Goal: Communication & Community: Share content

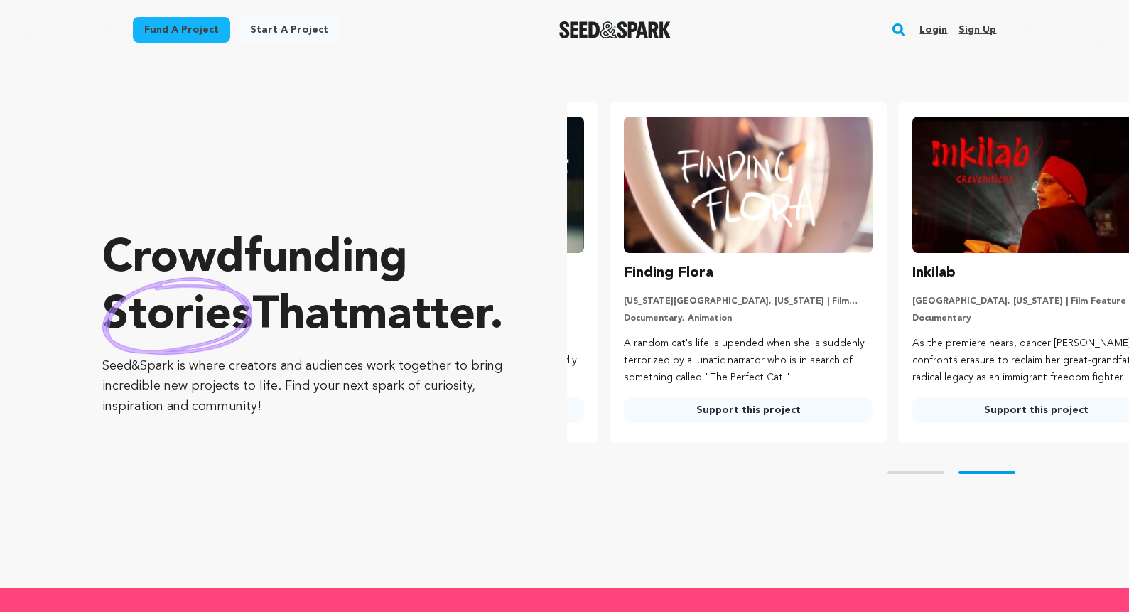
scroll to position [0, 299]
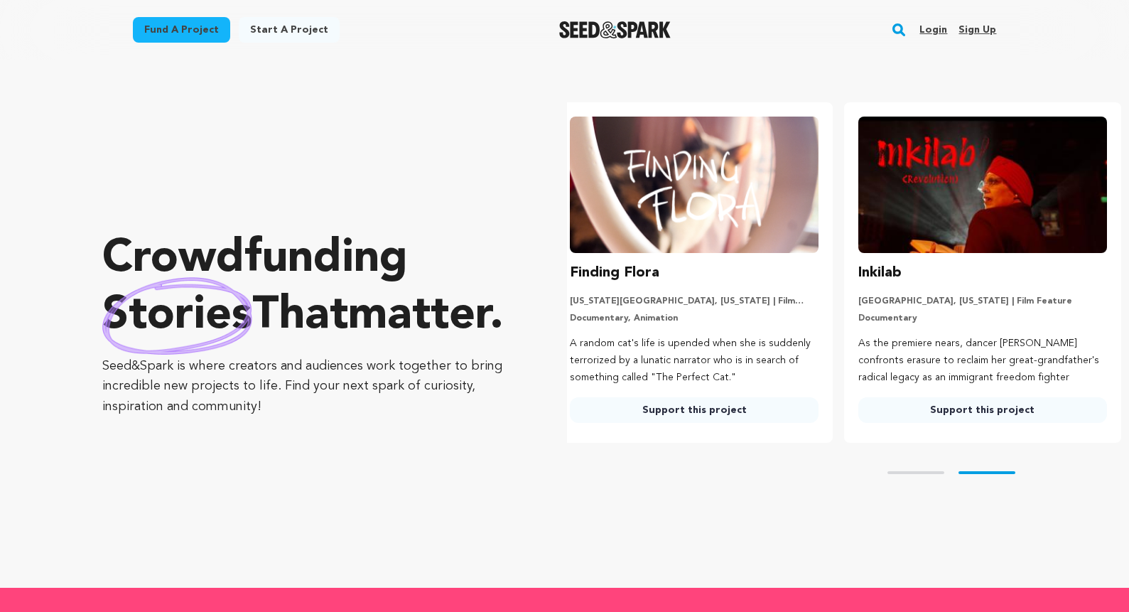
click at [938, 29] on link "Login" at bounding box center [934, 29] width 28 height 23
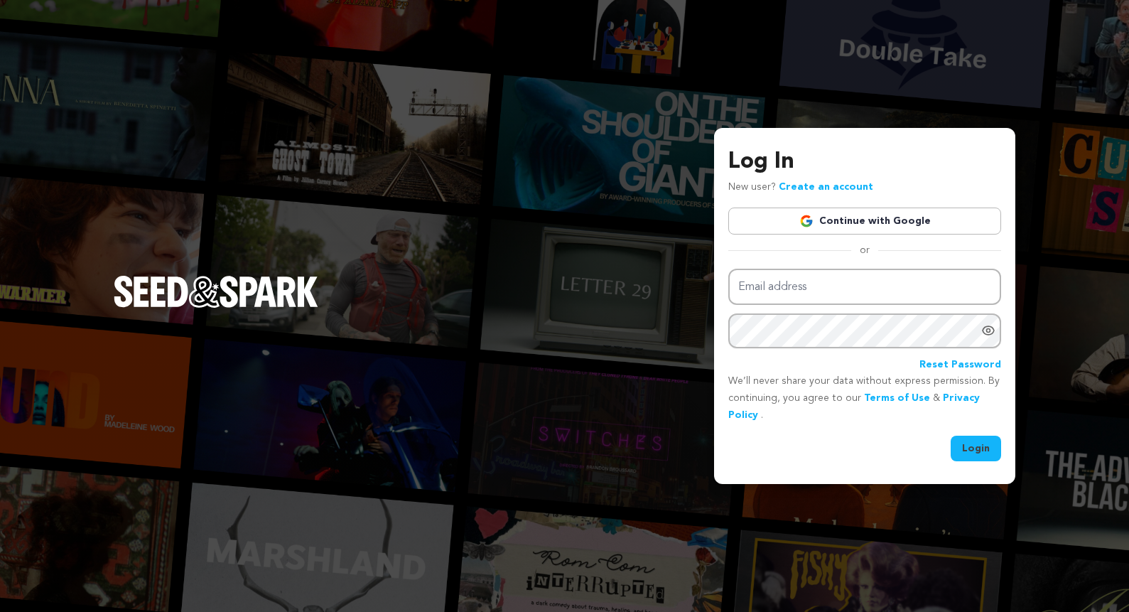
click at [855, 220] on link "Continue with Google" at bounding box center [864, 221] width 273 height 27
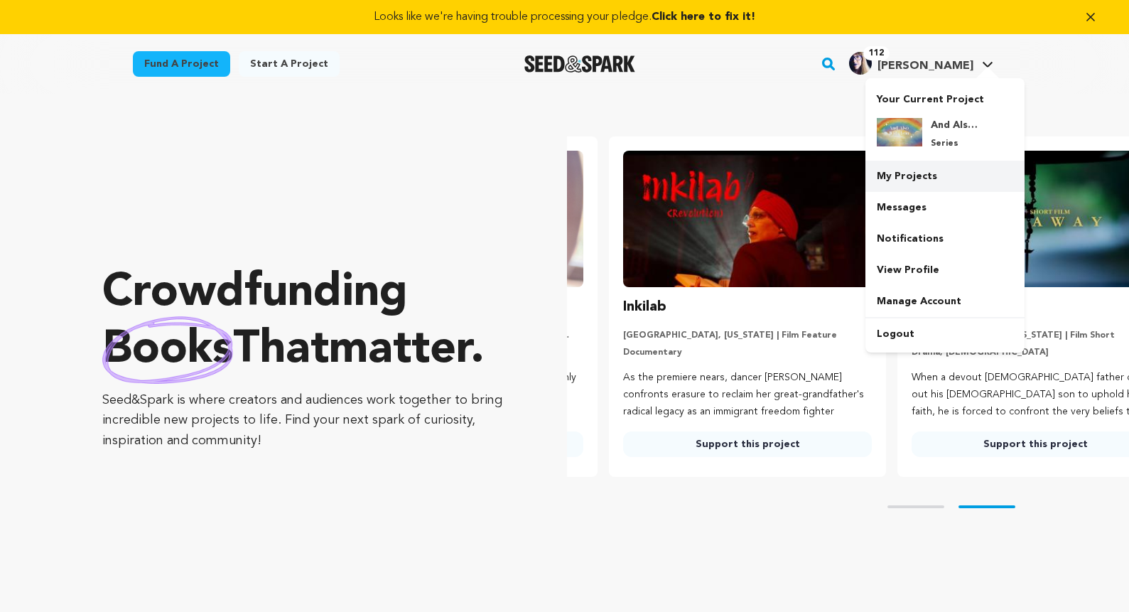
click at [932, 173] on link "My Projects" at bounding box center [945, 176] width 159 height 31
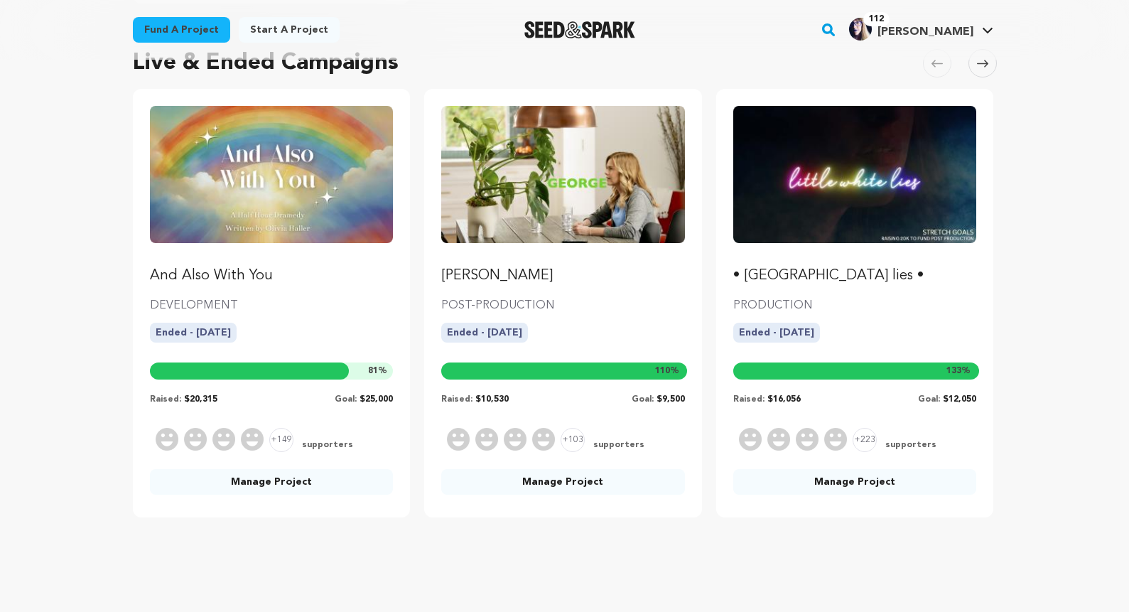
scroll to position [630, 0]
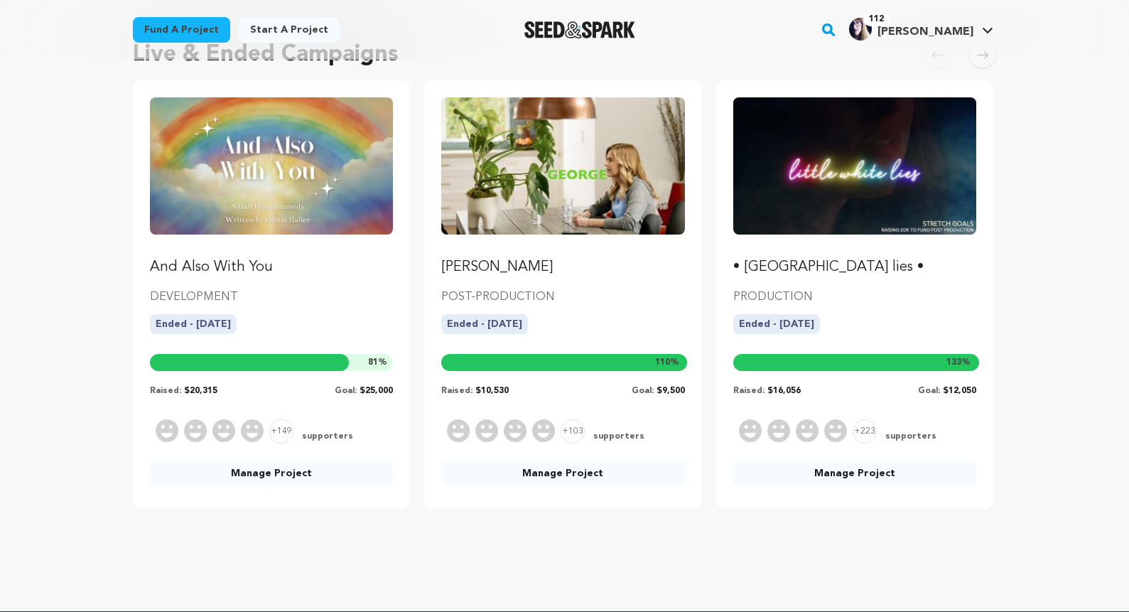
click at [768, 268] on p "• little white lies •" at bounding box center [855, 267] width 244 height 20
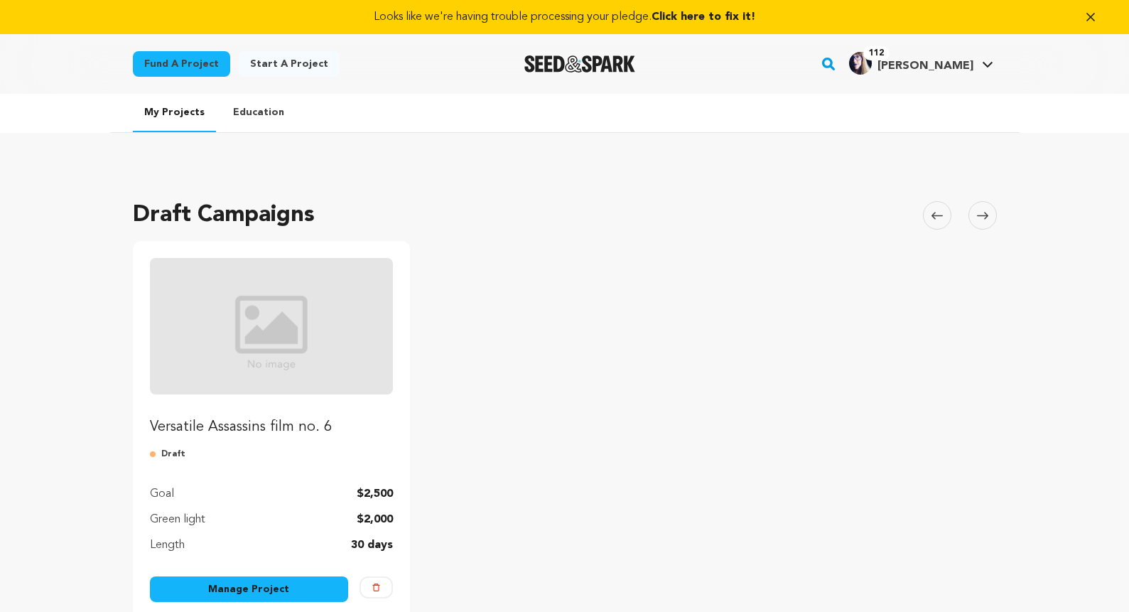
scroll to position [630, 0]
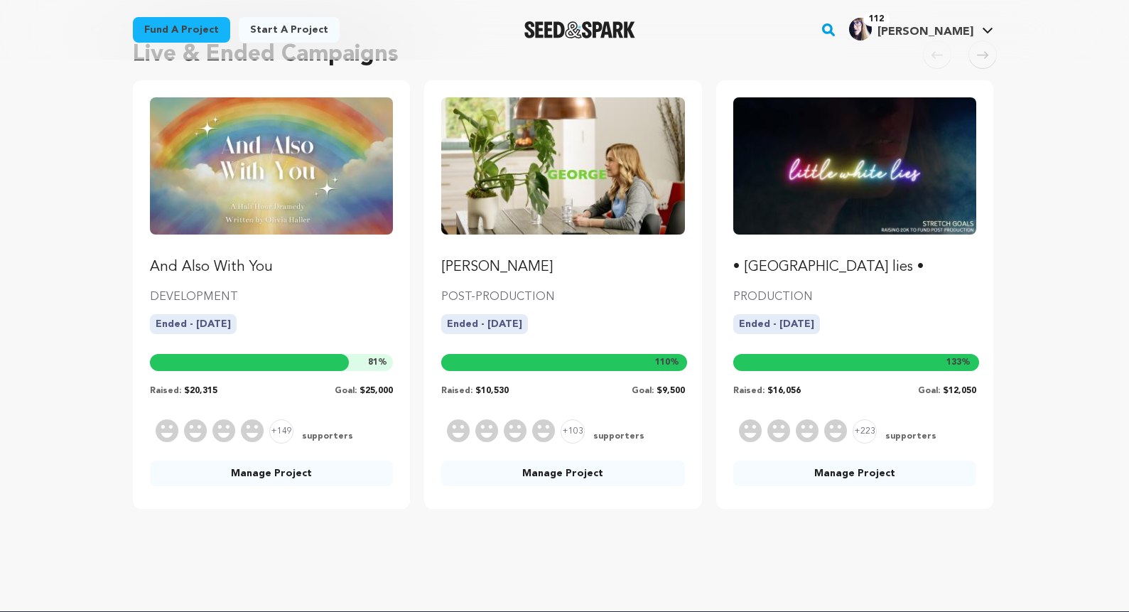
click at [815, 473] on link "Manage Project" at bounding box center [855, 474] width 244 height 26
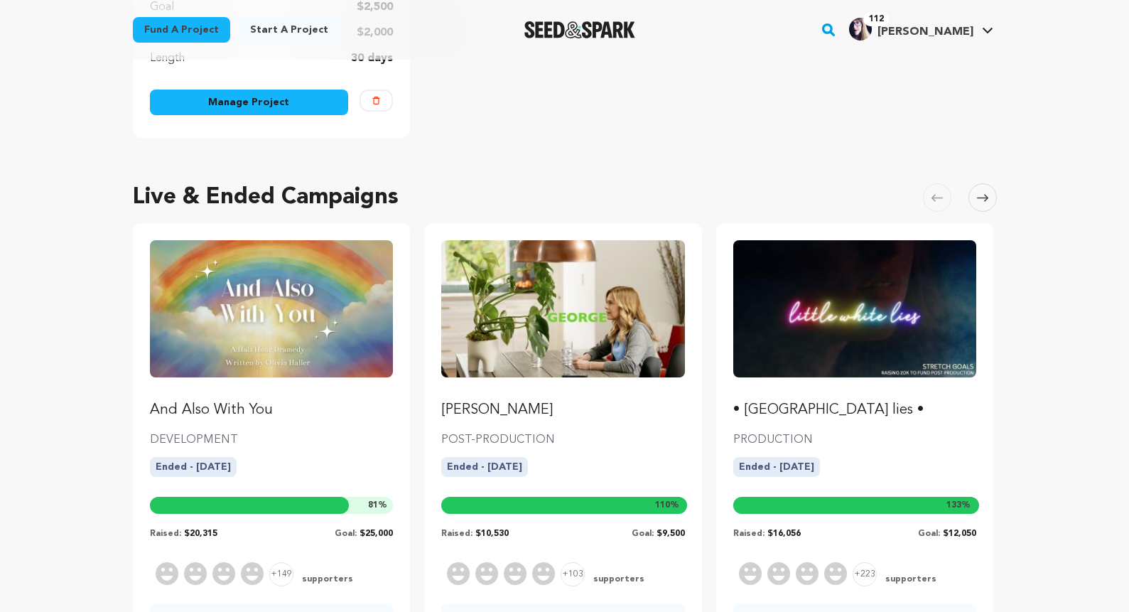
scroll to position [408, 0]
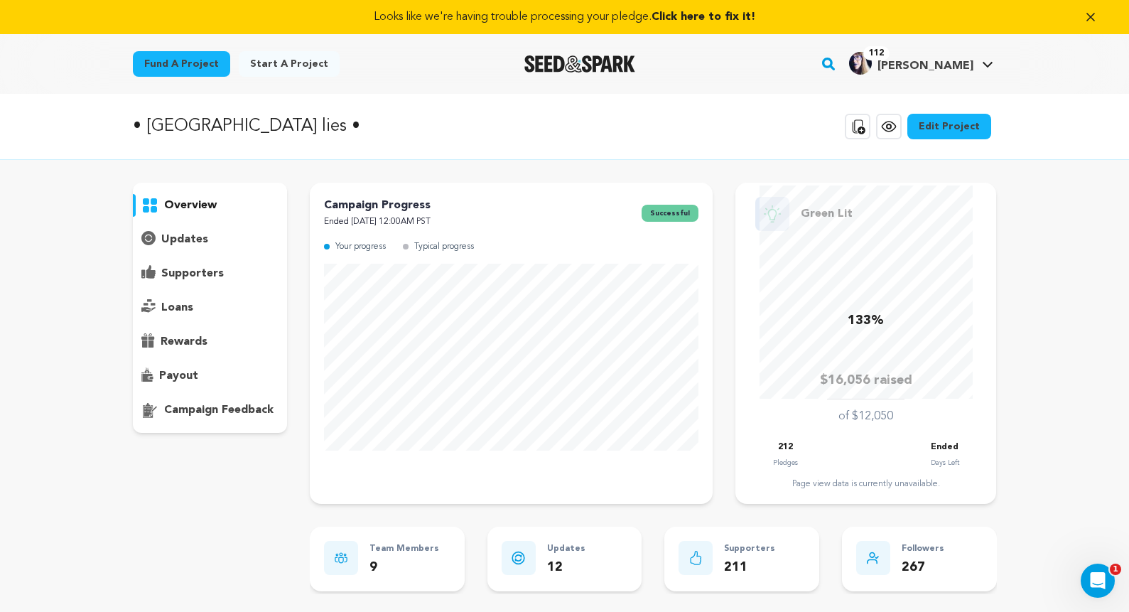
click at [188, 246] on p "updates" at bounding box center [184, 239] width 47 height 17
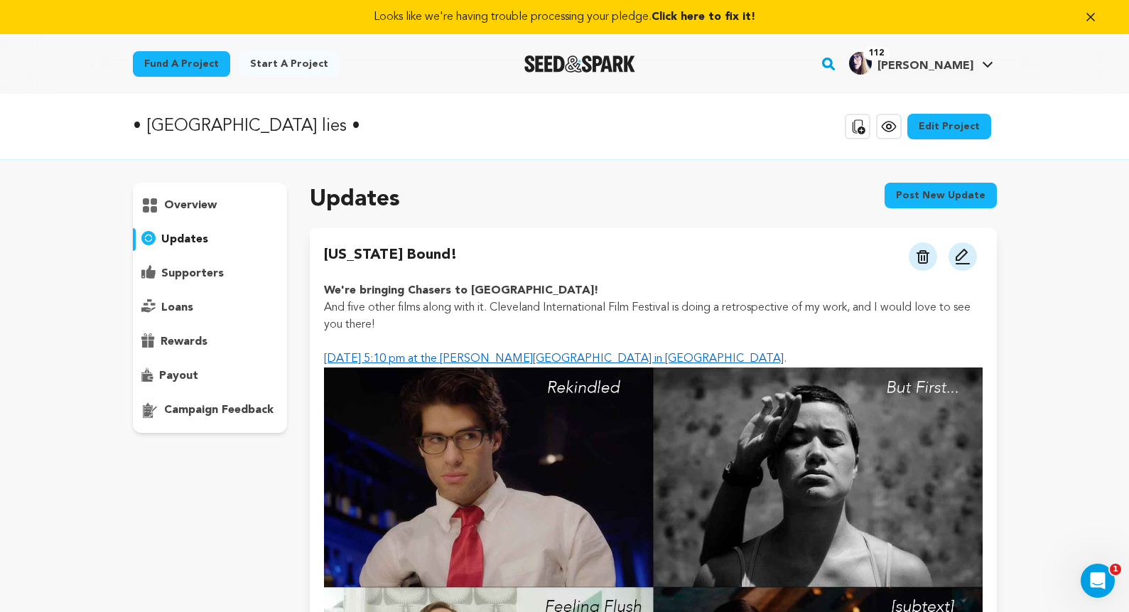
click at [921, 196] on button "Post new update" at bounding box center [941, 196] width 112 height 26
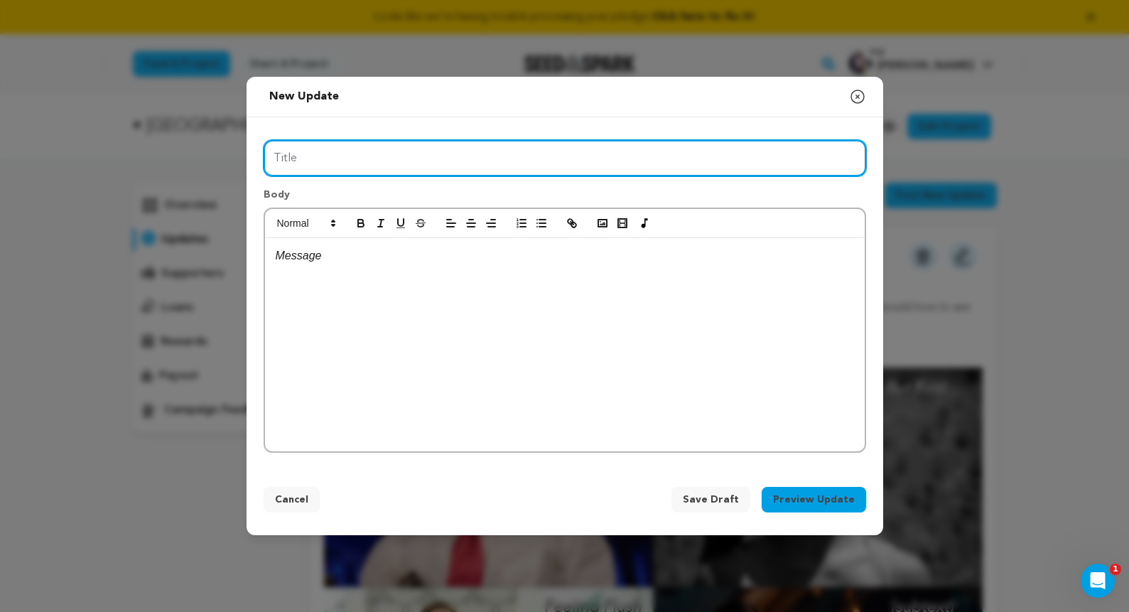
click at [443, 159] on input "Title" at bounding box center [565, 158] width 603 height 36
type input "CHASERS screens in [GEOGRAPHIC_DATA] [DATE]! (come)"
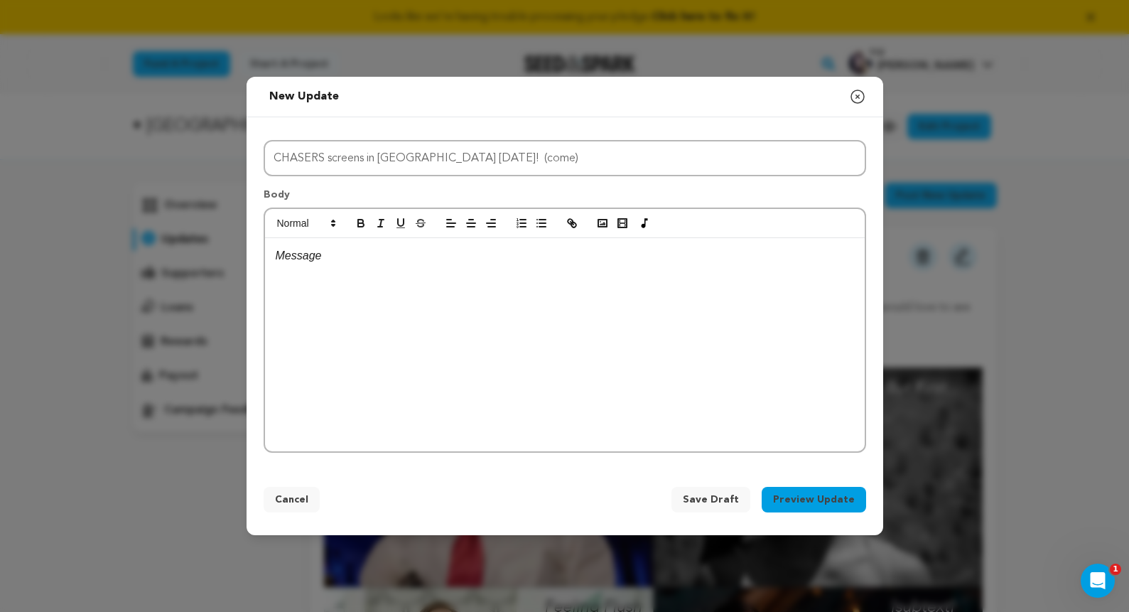
click at [342, 257] on p at bounding box center [565, 256] width 579 height 18
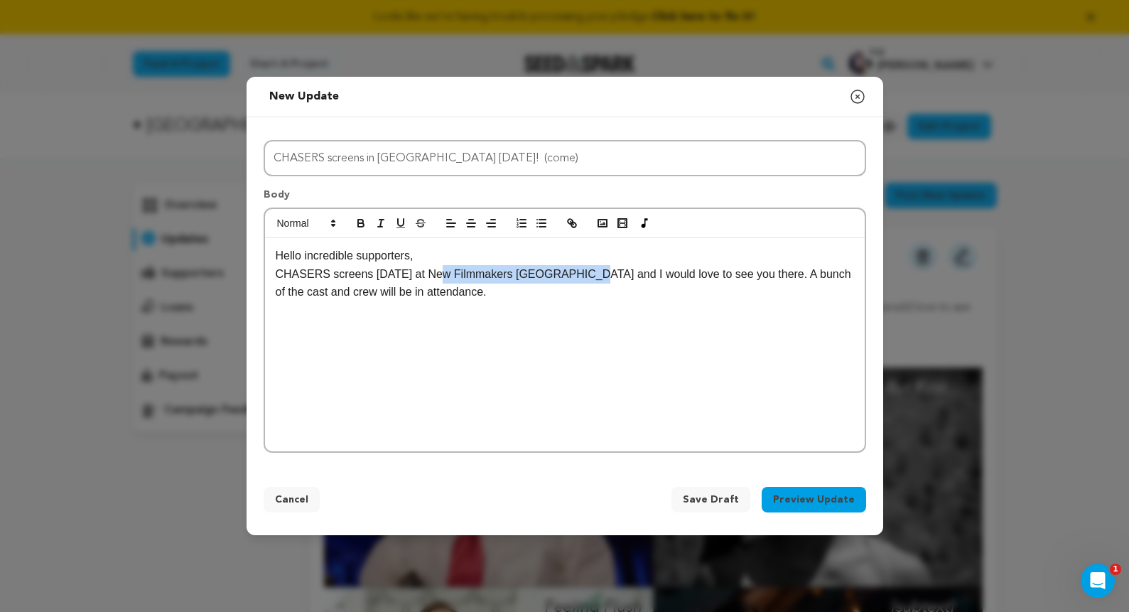
drag, startPoint x: 588, startPoint y: 273, endPoint x: 439, endPoint y: 273, distance: 150.0
click at [439, 273] on p "CHASERS screens [DATE] at New Filmmakers [GEOGRAPHIC_DATA] and I would love to …" at bounding box center [565, 283] width 579 height 36
click at [572, 216] on button "button" at bounding box center [572, 223] width 20 height 17
click at [473, 289] on p "CHASERS screens [DATE] at New Filmmakers [GEOGRAPHIC_DATA] and I would love to …" at bounding box center [565, 283] width 579 height 36
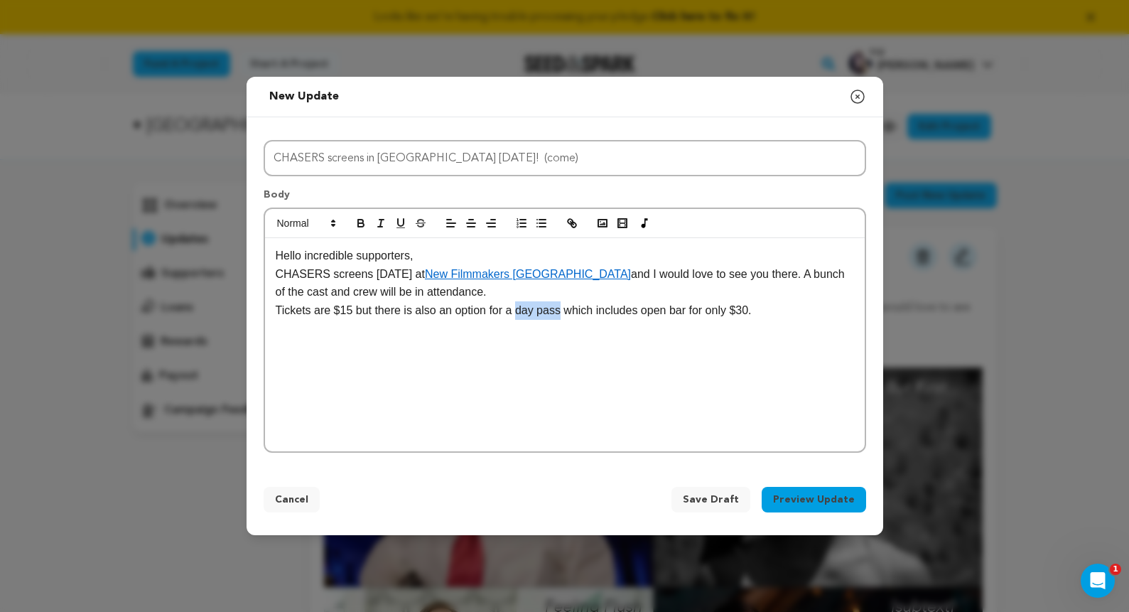
drag, startPoint x: 562, startPoint y: 313, endPoint x: 520, endPoint y: 313, distance: 41.9
click at [520, 313] on p "Tickets are $15 but there is also an option for a day pass which includes open …" at bounding box center [565, 310] width 579 height 18
click at [571, 225] on icon "button" at bounding box center [572, 223] width 13 height 13
click at [790, 311] on p "Tickets are $15 but there is also an option for a day pass which includes open …" at bounding box center [565, 310] width 579 height 18
click at [595, 222] on button "button" at bounding box center [603, 223] width 20 height 17
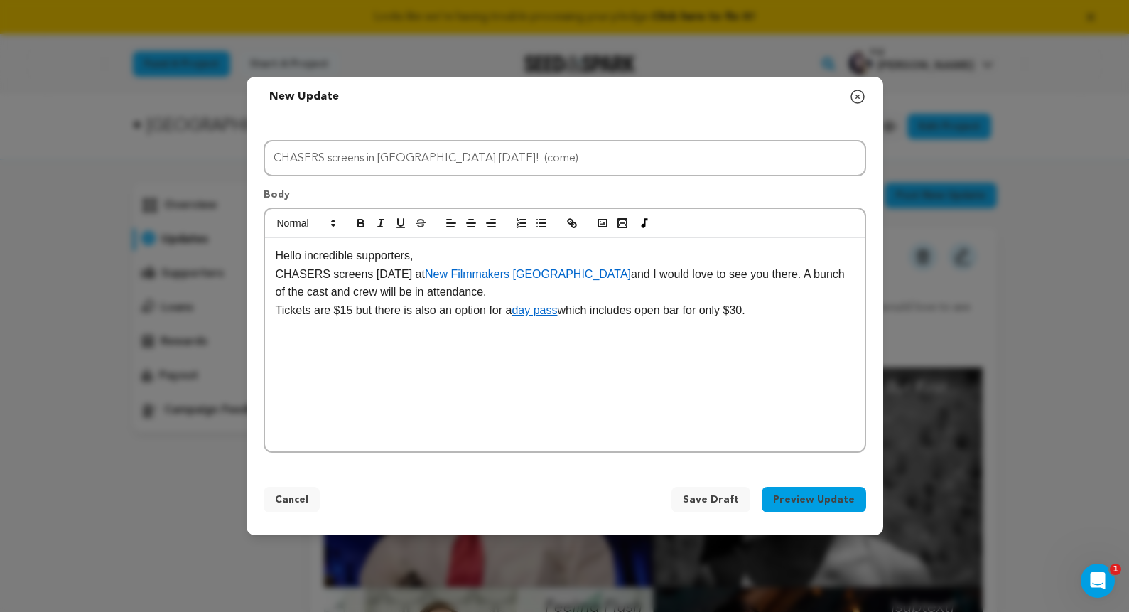
click at [797, 321] on p at bounding box center [565, 329] width 579 height 18
click at [786, 307] on p "Tickets are $15 but there is also an option for a day pass which includes open …" at bounding box center [565, 310] width 579 height 18
click at [485, 327] on p "Tickets are $15 but there is also an option for a day pass which includes open …" at bounding box center [565, 319] width 579 height 36
click at [573, 225] on line "button" at bounding box center [572, 223] width 3 height 3
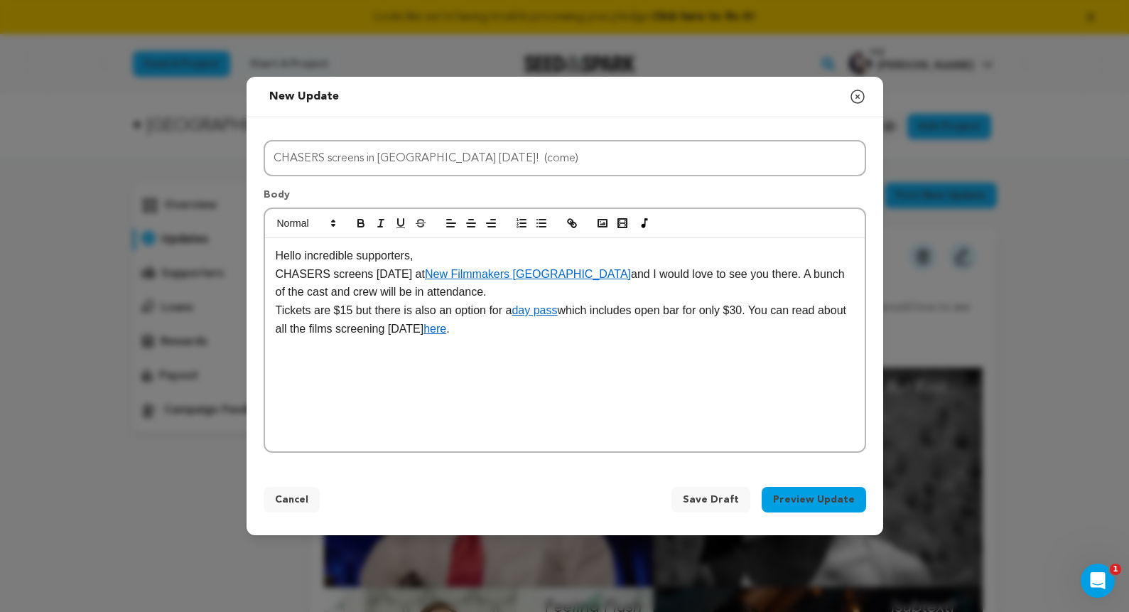
click at [561, 377] on div "Hello incredible supporters, CHASERS screens [DATE] at New Filmmakers [GEOGRAPH…" at bounding box center [565, 344] width 600 height 213
click at [306, 353] on p at bounding box center [565, 347] width 579 height 18
click at [579, 222] on button "button" at bounding box center [572, 223] width 20 height 17
click at [604, 219] on icon "button" at bounding box center [602, 223] width 13 height 13
click at [333, 357] on div "Hello incredible supporters, CHASERS screens [DATE] at New Filmmakers [GEOGRAPH…" at bounding box center [565, 344] width 600 height 213
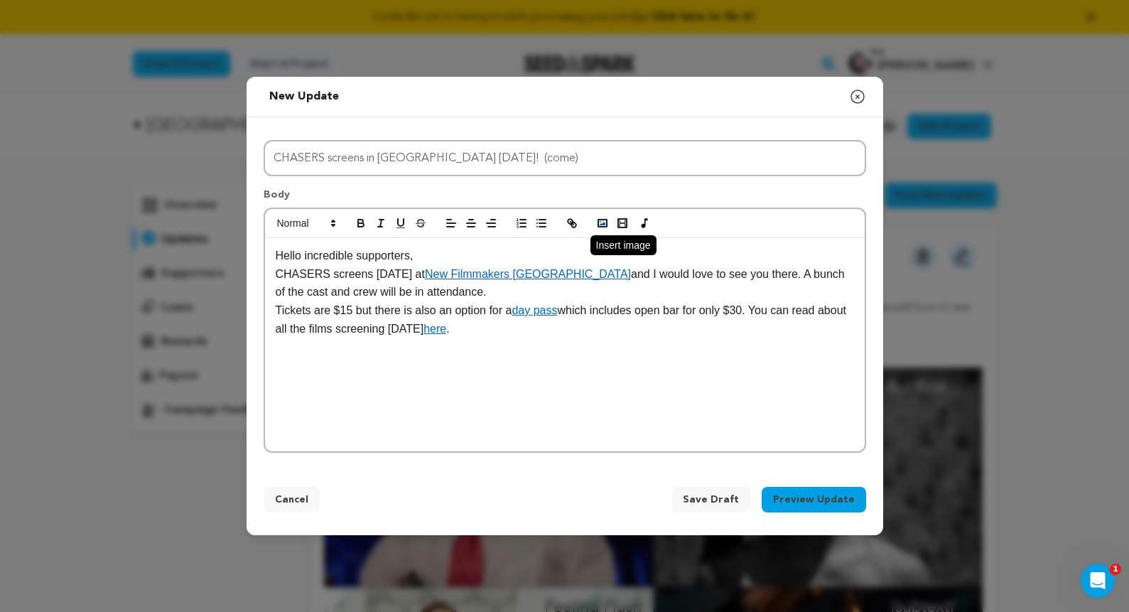
click at [598, 225] on rect "button" at bounding box center [602, 223] width 9 height 7
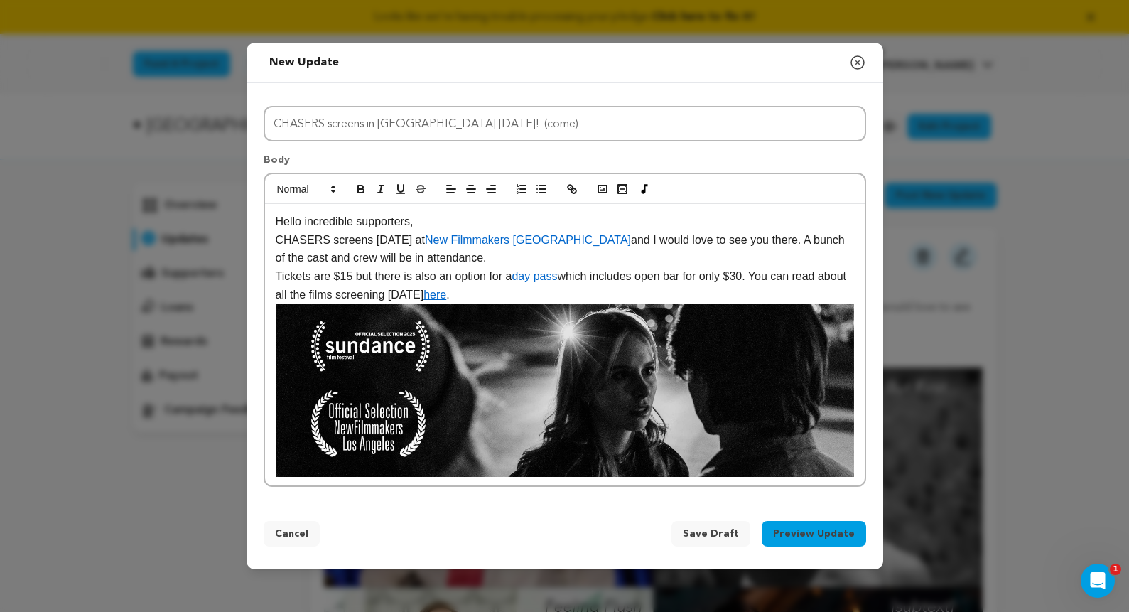
click at [795, 525] on button "Preview Update" at bounding box center [814, 534] width 104 height 26
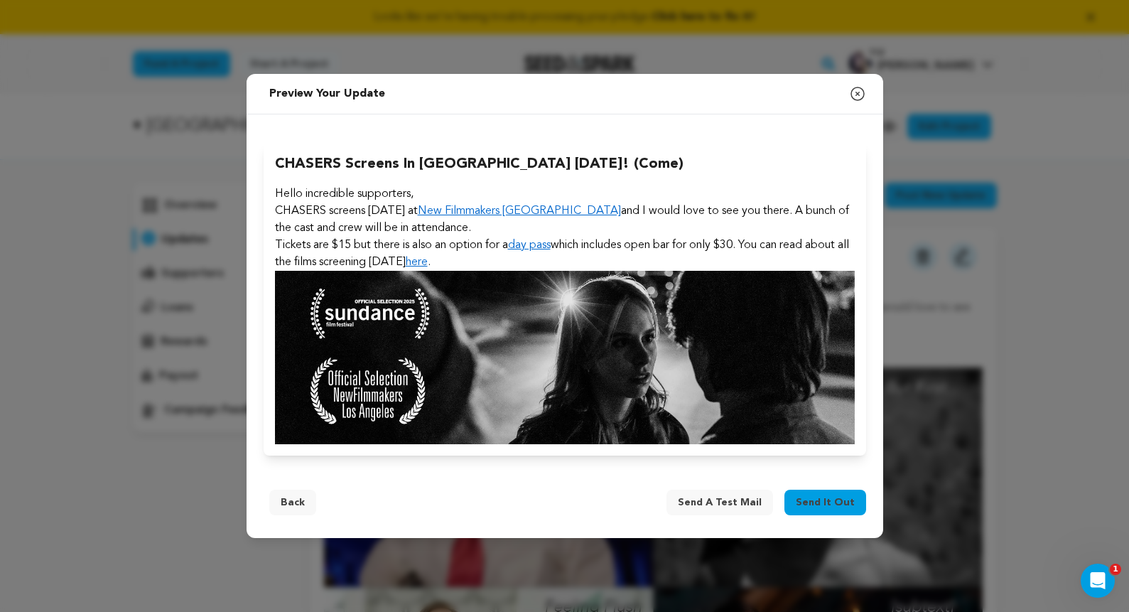
click at [288, 497] on button "Back" at bounding box center [292, 503] width 47 height 26
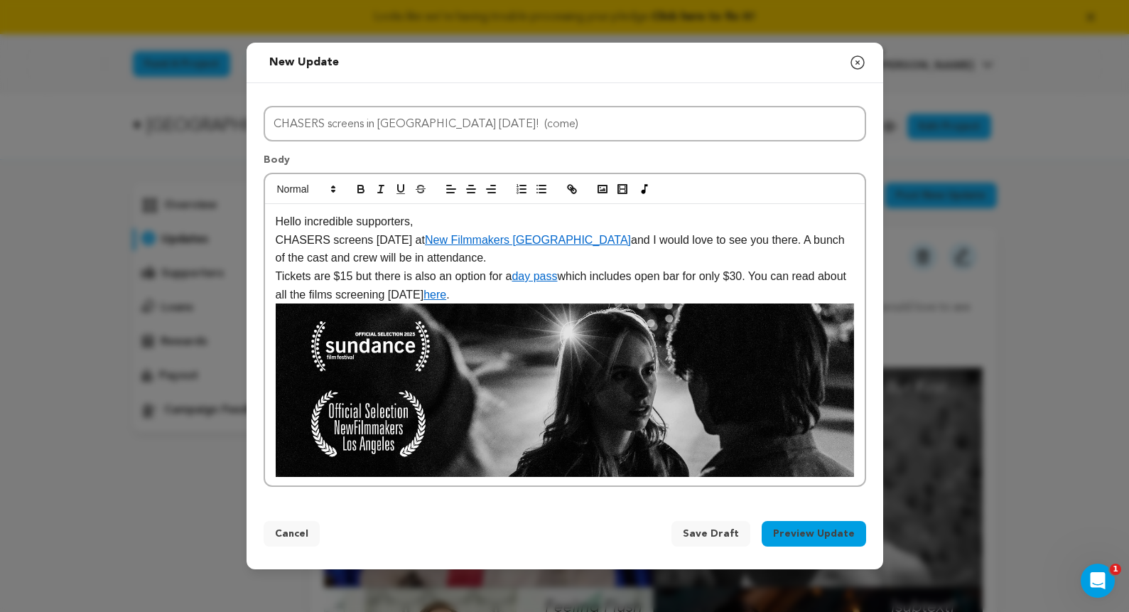
click at [439, 227] on p "Hello incredible supporters," at bounding box center [565, 222] width 579 height 18
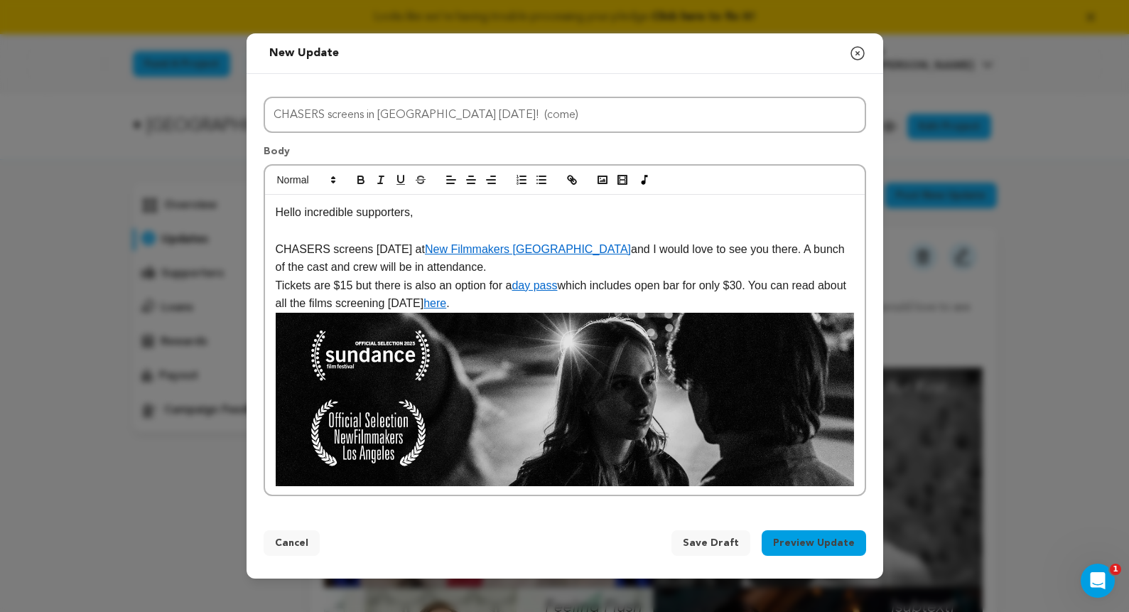
click at [483, 267] on p "CHASERS screens [DATE] at New Filmmakers [GEOGRAPHIC_DATA] and I would love to …" at bounding box center [565, 258] width 579 height 36
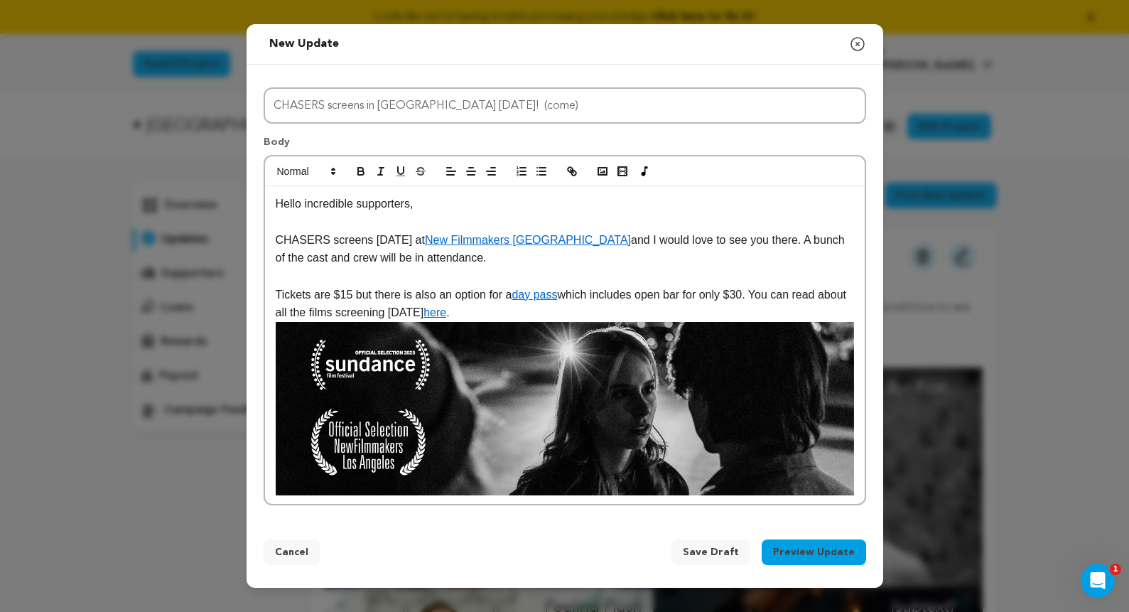
click at [534, 309] on p "Tickets are $15 but there is also an option for a day pass which includes open …" at bounding box center [565, 304] width 579 height 36
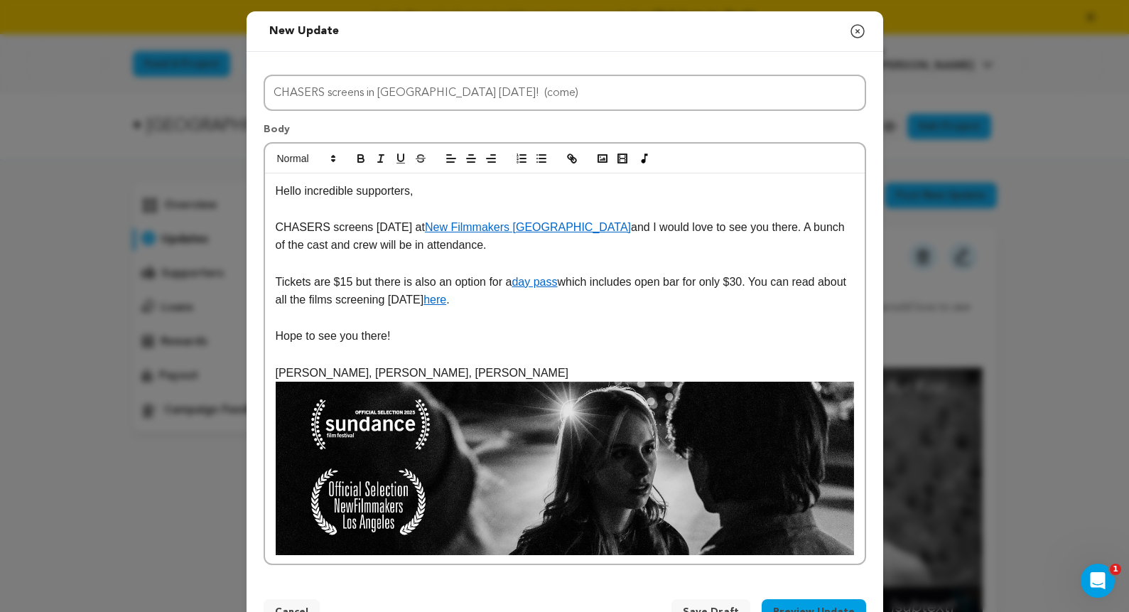
click at [375, 372] on p "[PERSON_NAME], [PERSON_NAME], [PERSON_NAME]" at bounding box center [565, 373] width 579 height 18
drag, startPoint x: 377, startPoint y: 372, endPoint x: 274, endPoint y: 372, distance: 103.1
click at [274, 372] on div "Hello incredible supporters, CHASERS screens [DATE] at New Filmmakers [GEOGRAPH…" at bounding box center [565, 368] width 600 height 391
drag, startPoint x: 370, startPoint y: 372, endPoint x: 305, endPoint y: 370, distance: 65.4
click at [305, 370] on p "[PERSON_NAME], [PERSON_NAME], [PERSON_NAME]," at bounding box center [565, 373] width 579 height 18
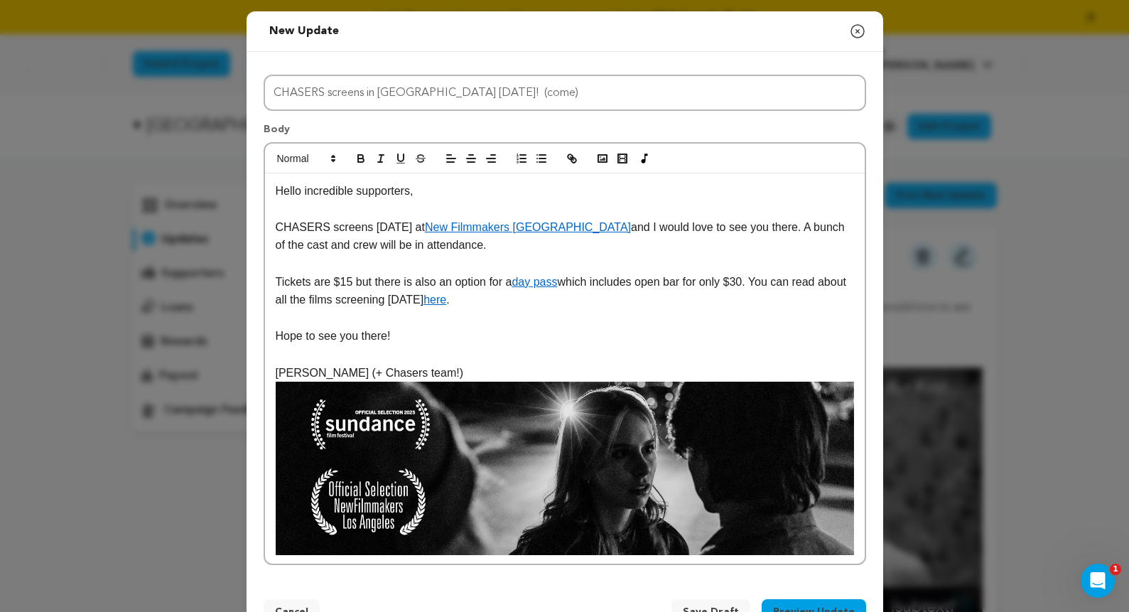
scroll to position [48, 0]
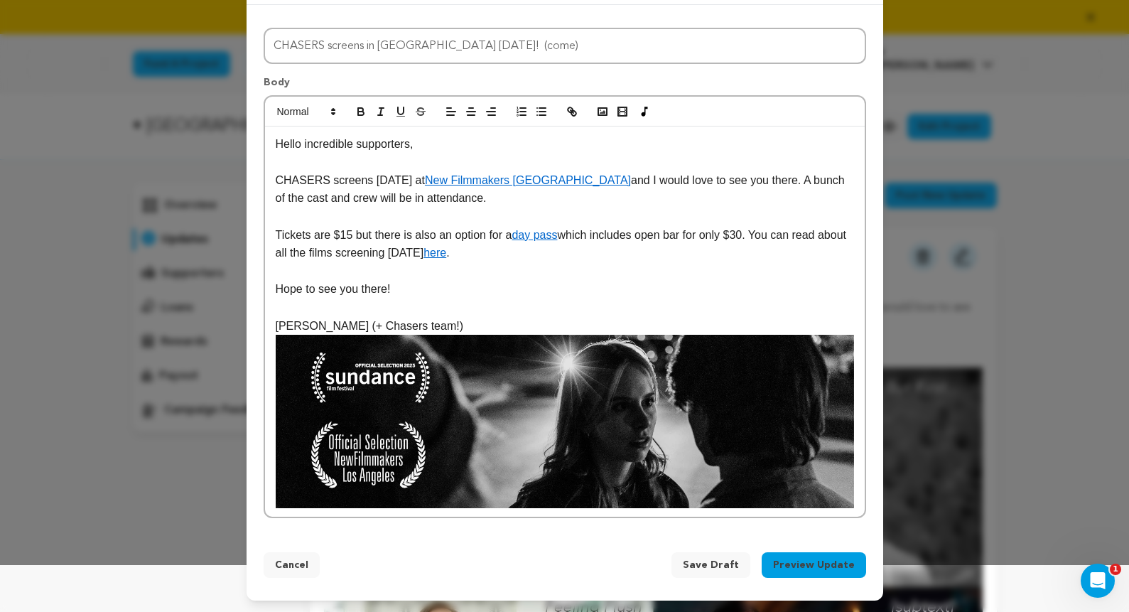
click at [859, 429] on div "Hello incredible supporters, CHASERS screens [DATE] at New Filmmakers [GEOGRAPH…" at bounding box center [565, 322] width 600 height 391
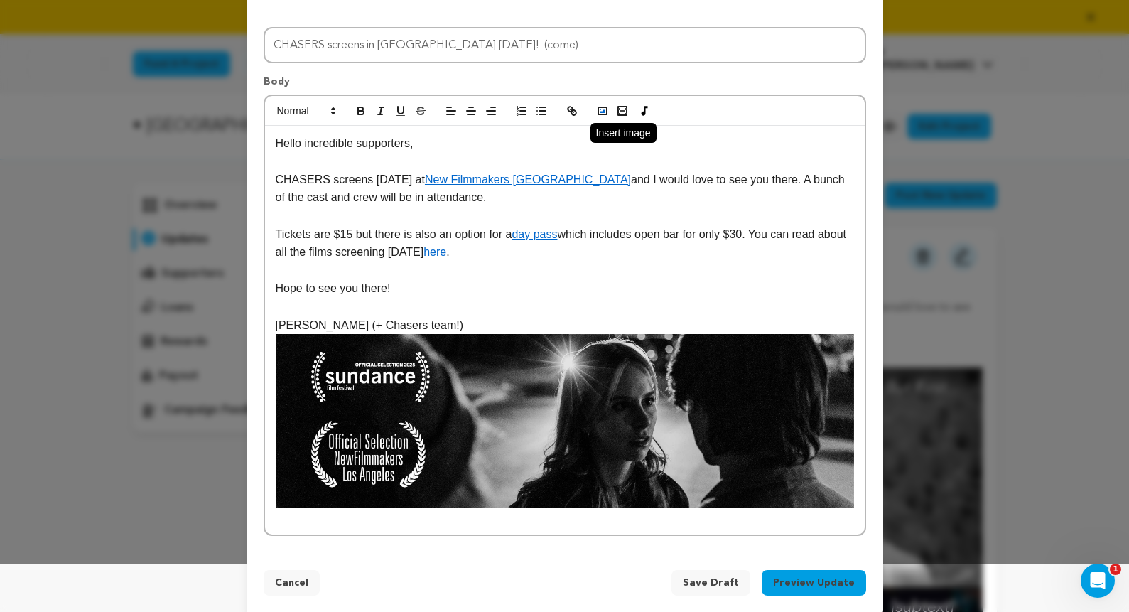
click at [605, 111] on icon "button" at bounding box center [602, 110] width 13 height 13
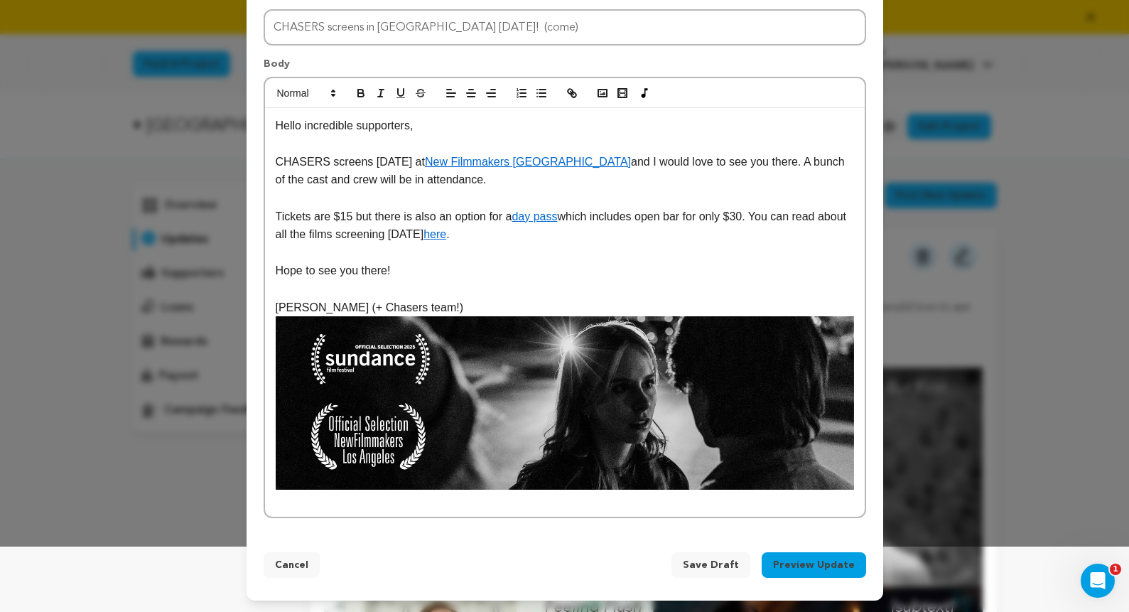
click at [339, 502] on p at bounding box center [565, 499] width 579 height 18
click at [609, 92] on button "button" at bounding box center [603, 93] width 20 height 17
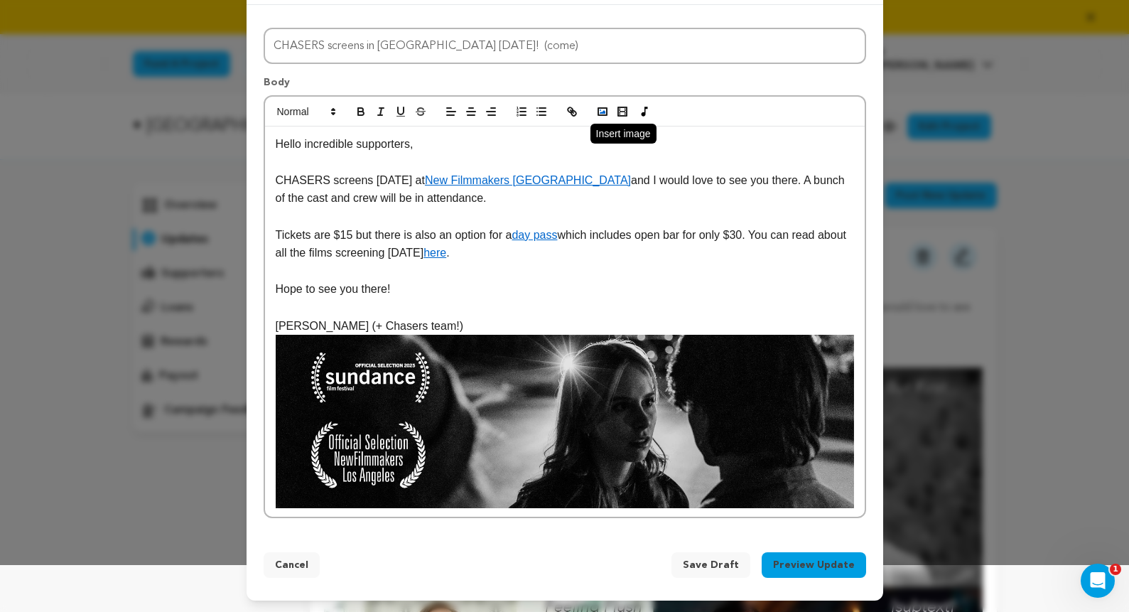
click at [598, 108] on rect "button" at bounding box center [602, 111] width 9 height 7
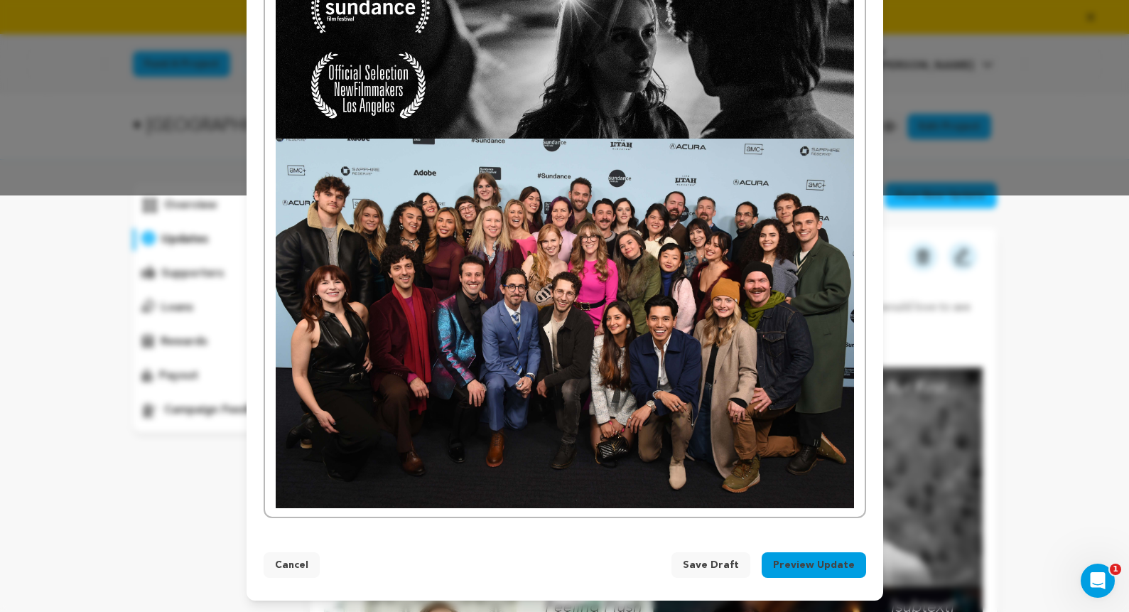
scroll to position [203, 0]
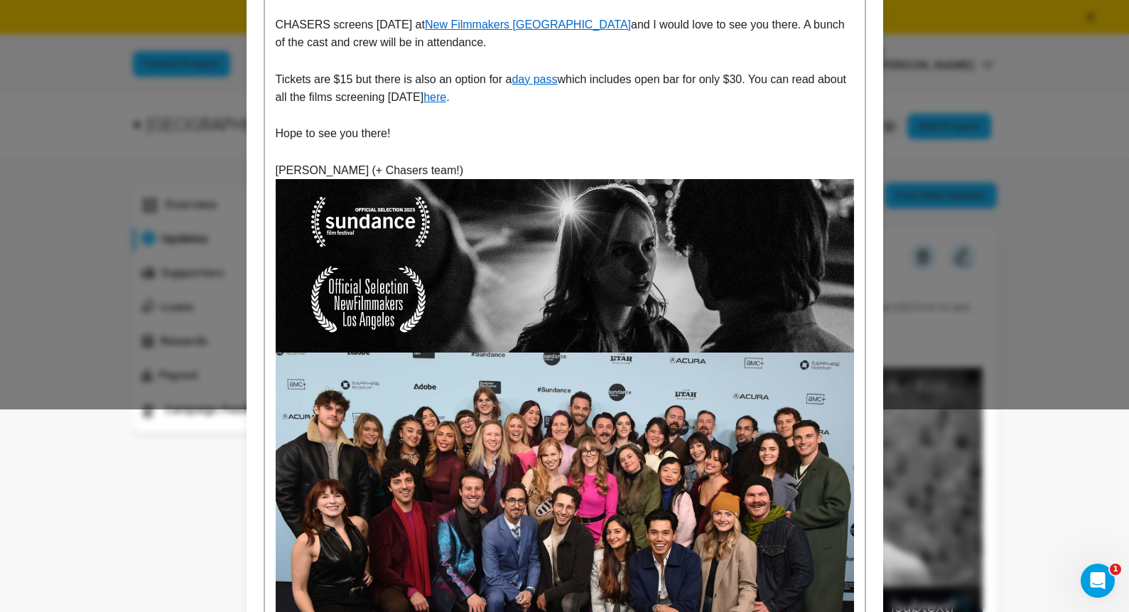
click at [597, 168] on p "[PERSON_NAME] (+ Chasers team!)" at bounding box center [565, 170] width 579 height 18
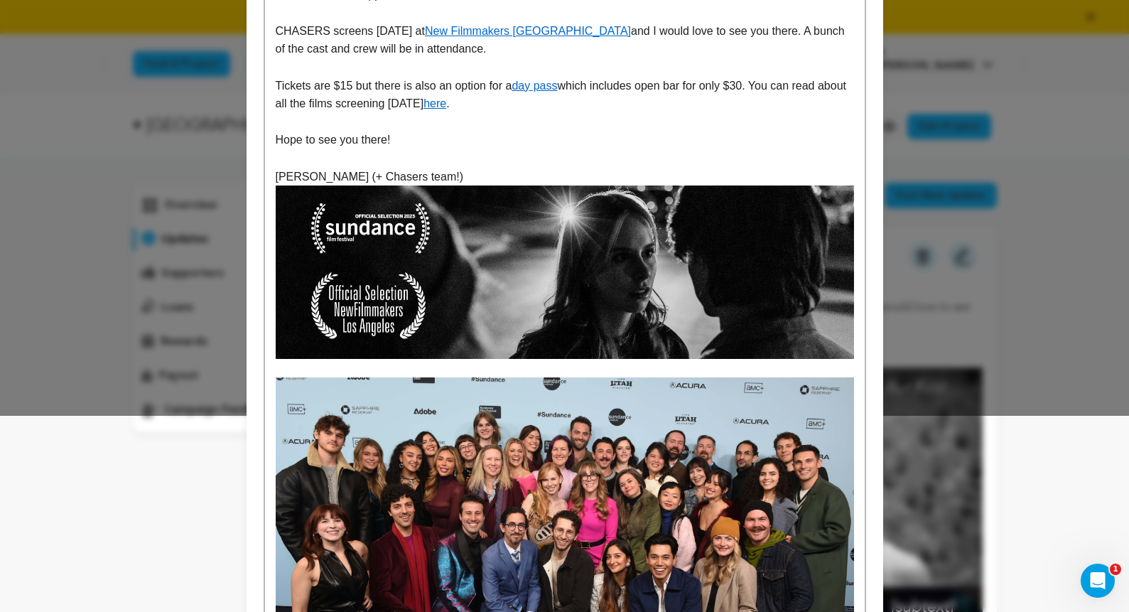
scroll to position [435, 0]
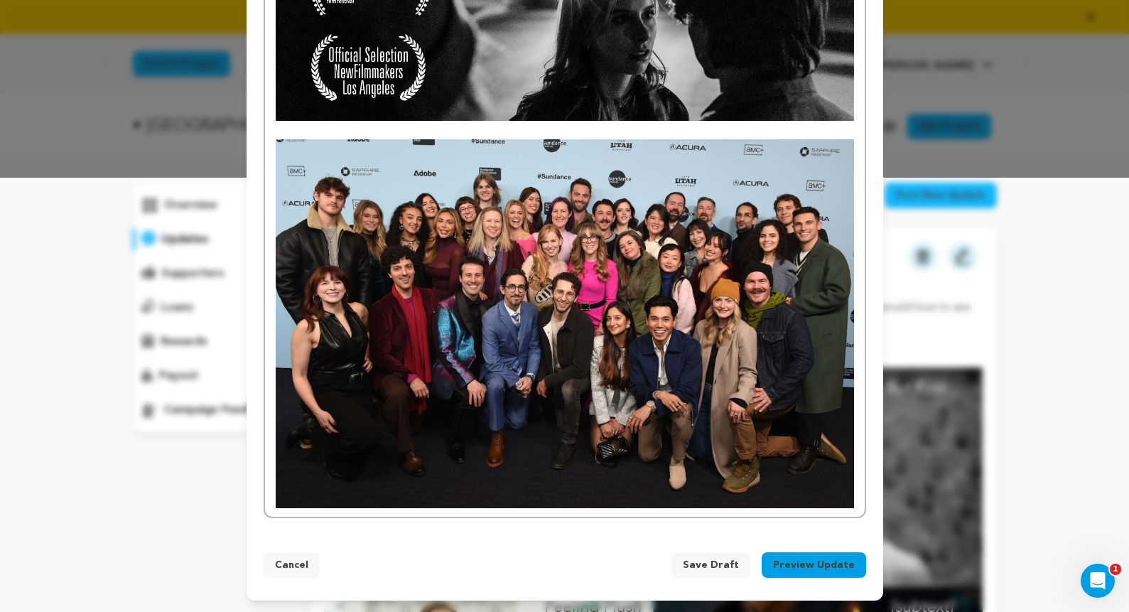
click at [805, 559] on button "Preview Update" at bounding box center [814, 565] width 104 height 26
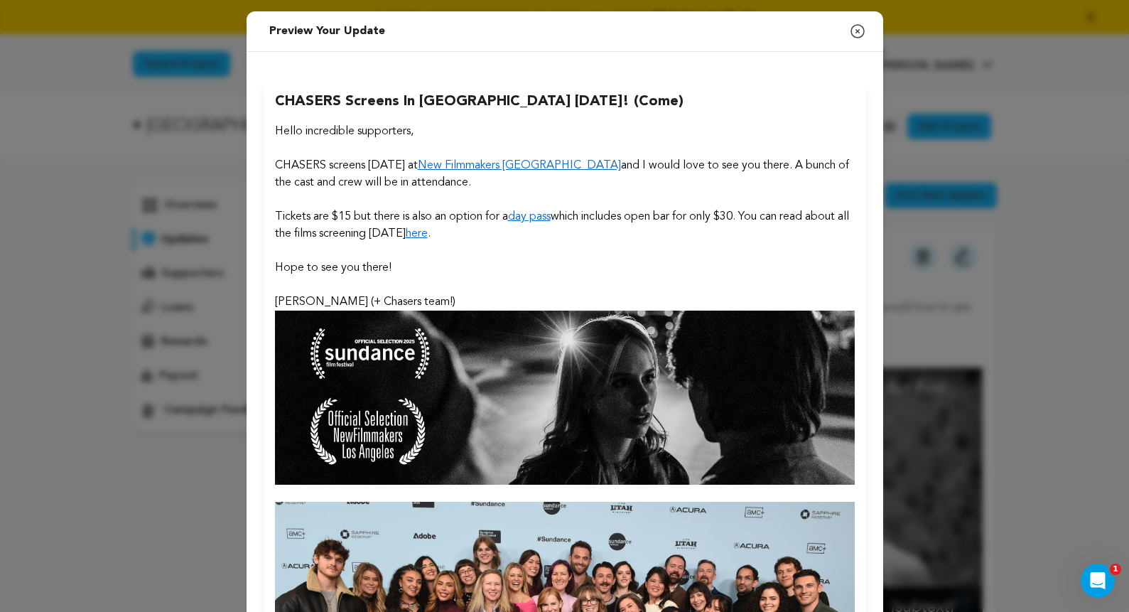
scroll to position [365, 0]
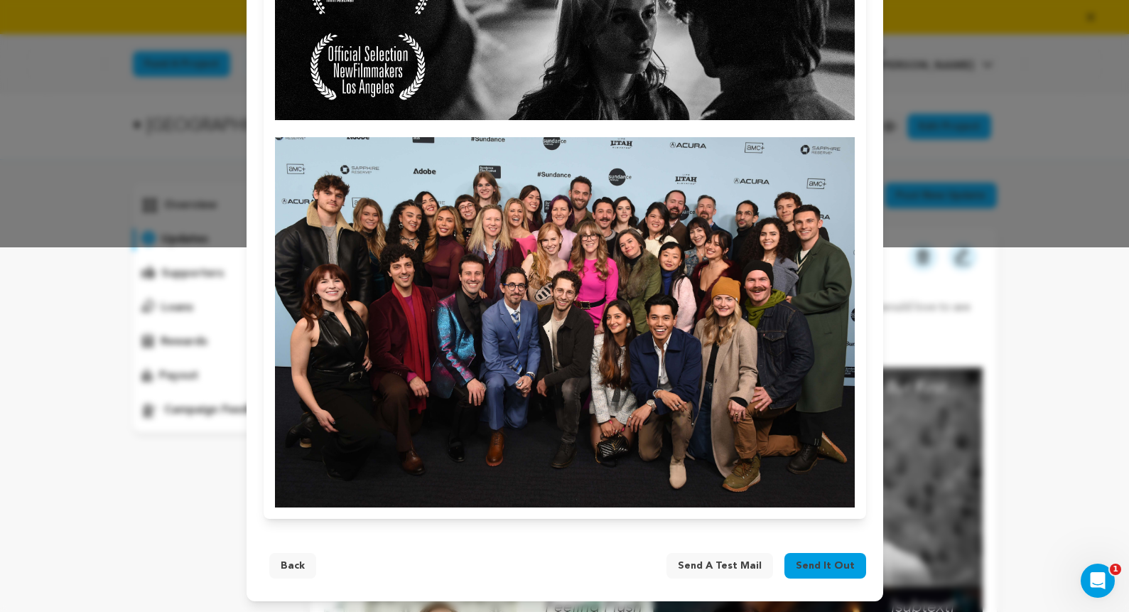
click at [303, 564] on button "Back" at bounding box center [292, 566] width 47 height 26
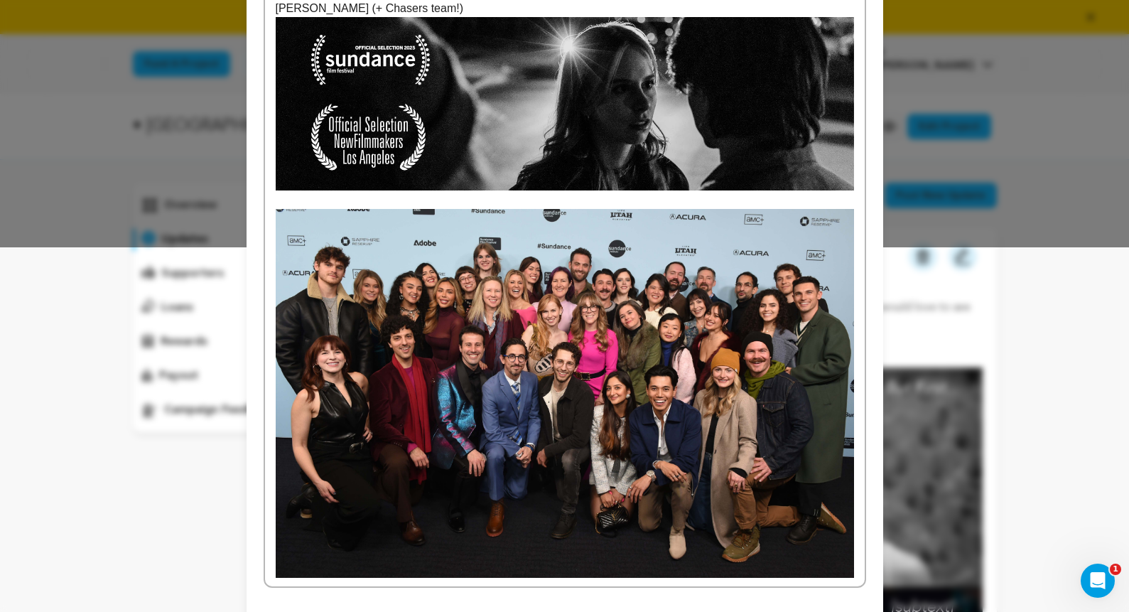
scroll to position [0, 0]
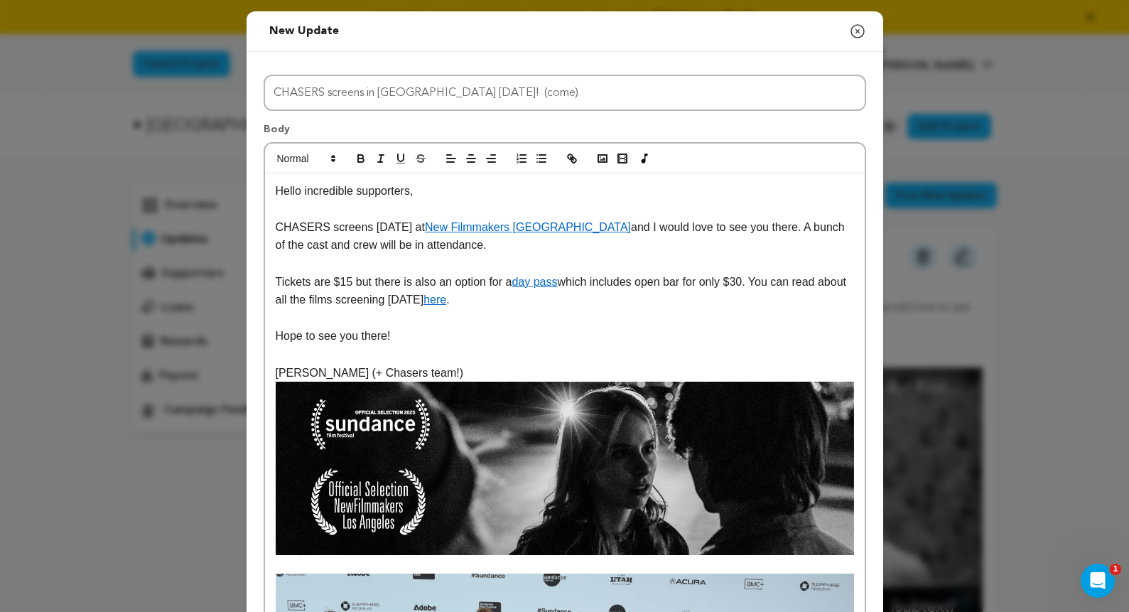
click at [592, 227] on p "CHASERS screens [DATE] at New Filmmakers [GEOGRAPHIC_DATA] and I would love to …" at bounding box center [565, 236] width 579 height 36
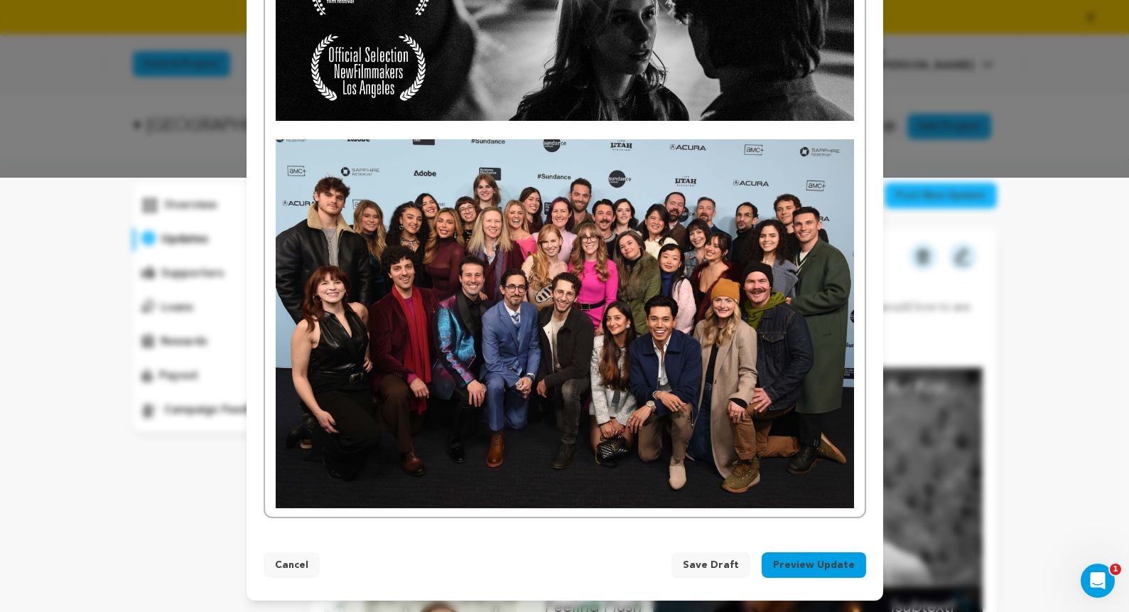
click at [857, 382] on div "Hello incredible supporters, CHASERS screens [DATE] at New Filmmakers [GEOGRAPH…" at bounding box center [565, 128] width 600 height 778
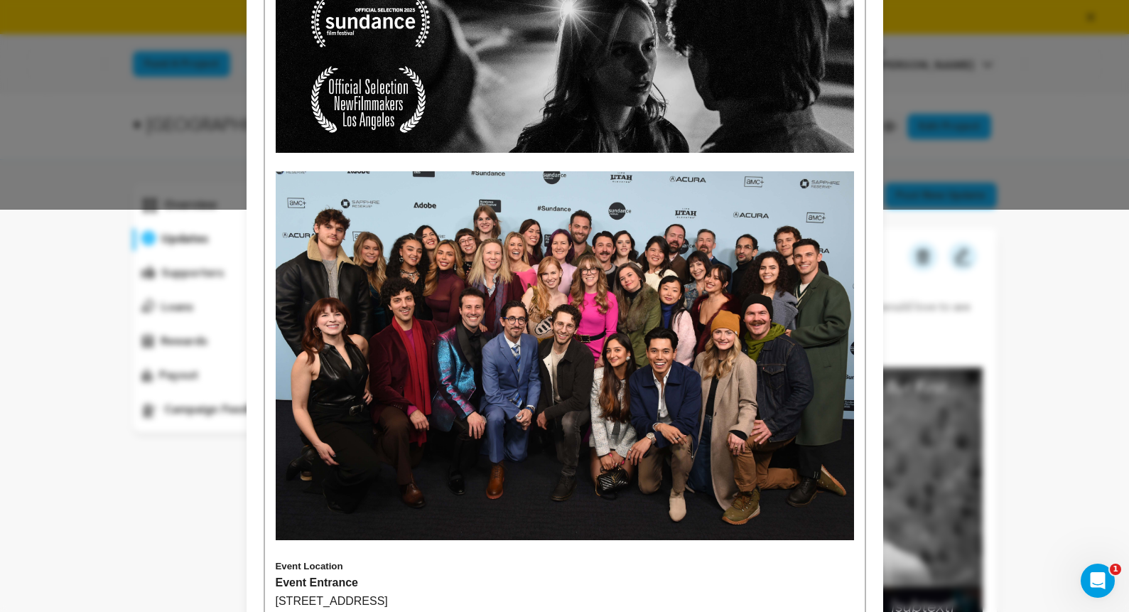
scroll to position [596, 0]
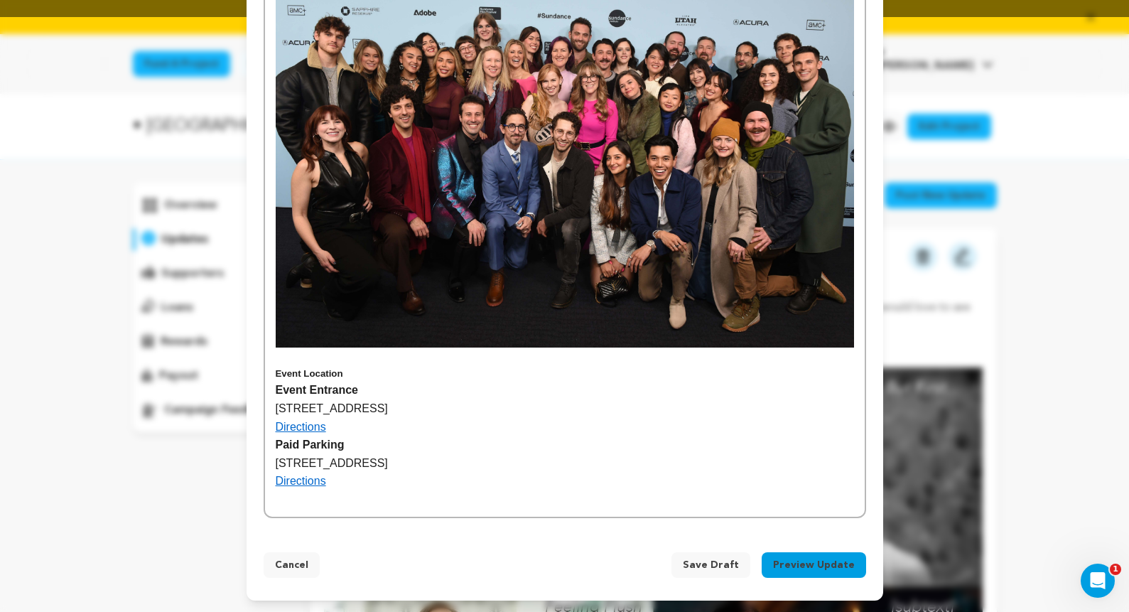
click at [277, 367] on h5 "Event Location" at bounding box center [565, 373] width 579 height 15
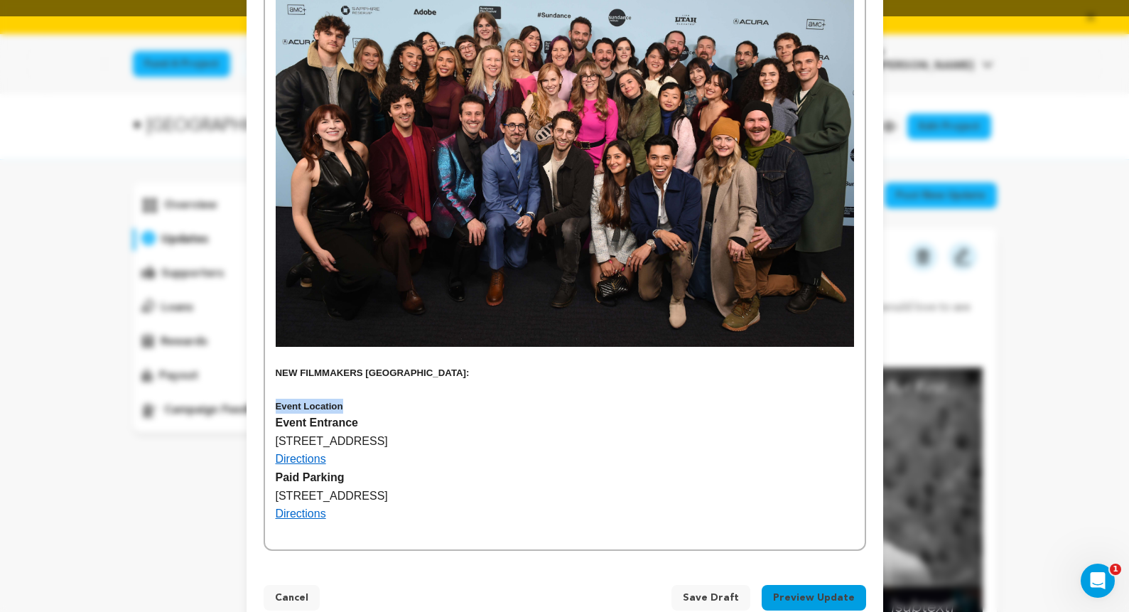
drag, startPoint x: 366, startPoint y: 407, endPoint x: 274, endPoint y: 405, distance: 91.7
click at [274, 405] on div "Hello incredible supporters, CHASERS screens [DATE] at New Filmmakers [GEOGRAPH…" at bounding box center [565, 64] width 600 height 972
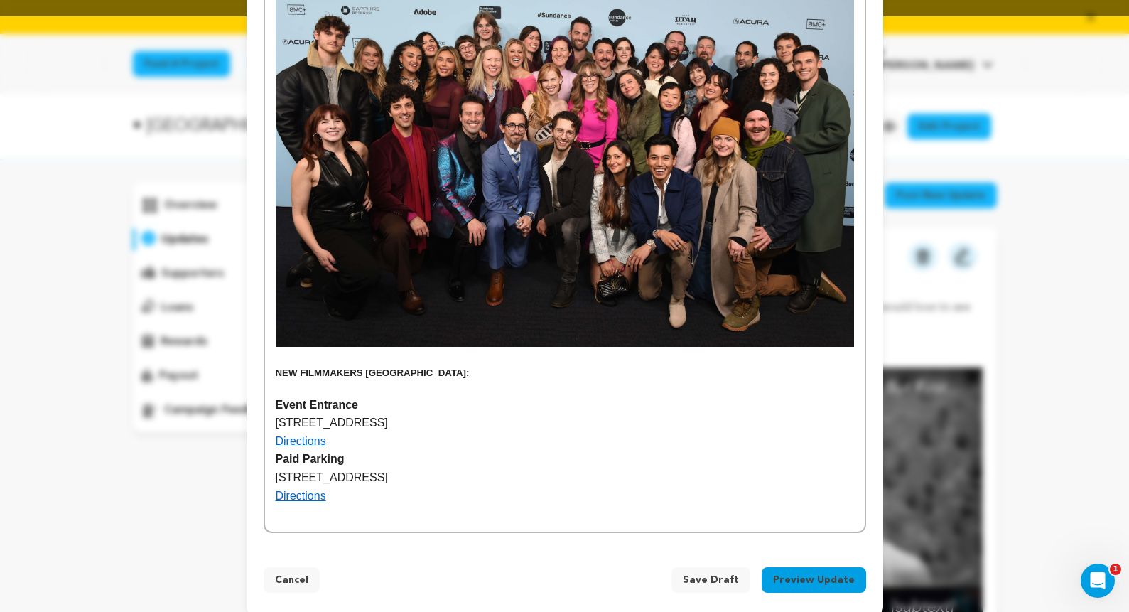
click at [350, 447] on p "Directions" at bounding box center [565, 441] width 579 height 18
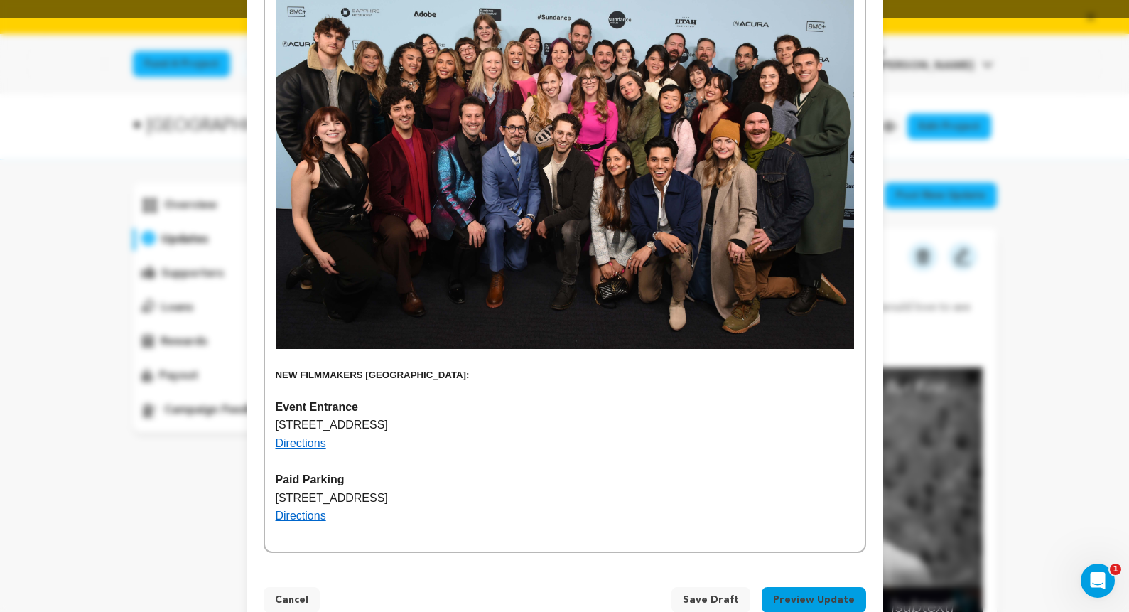
scroll to position [629, 0]
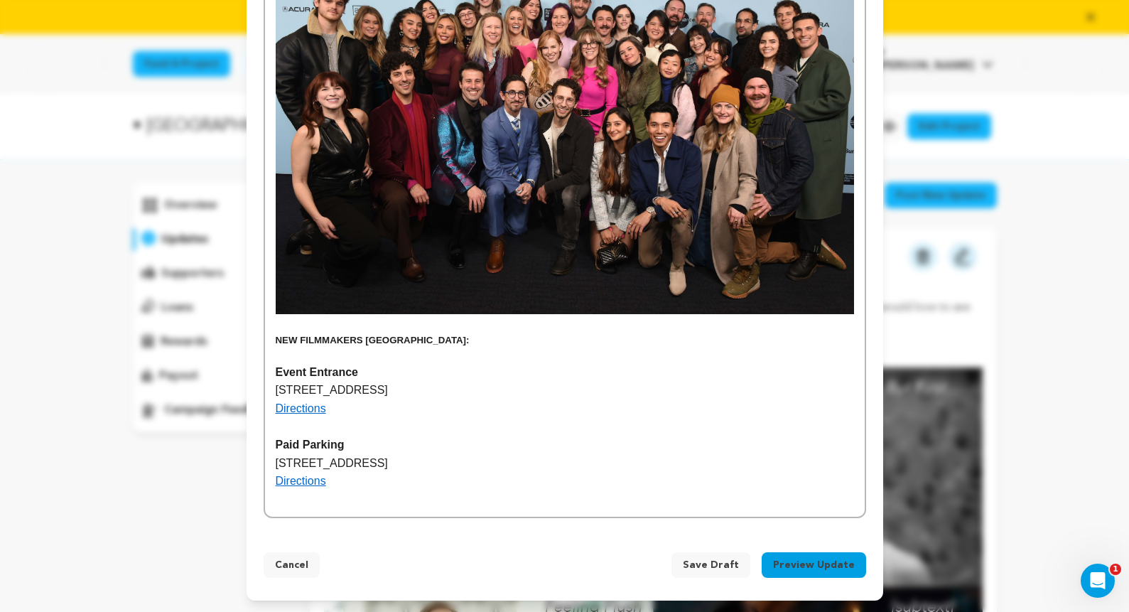
click at [834, 565] on button "Preview Update" at bounding box center [814, 565] width 104 height 26
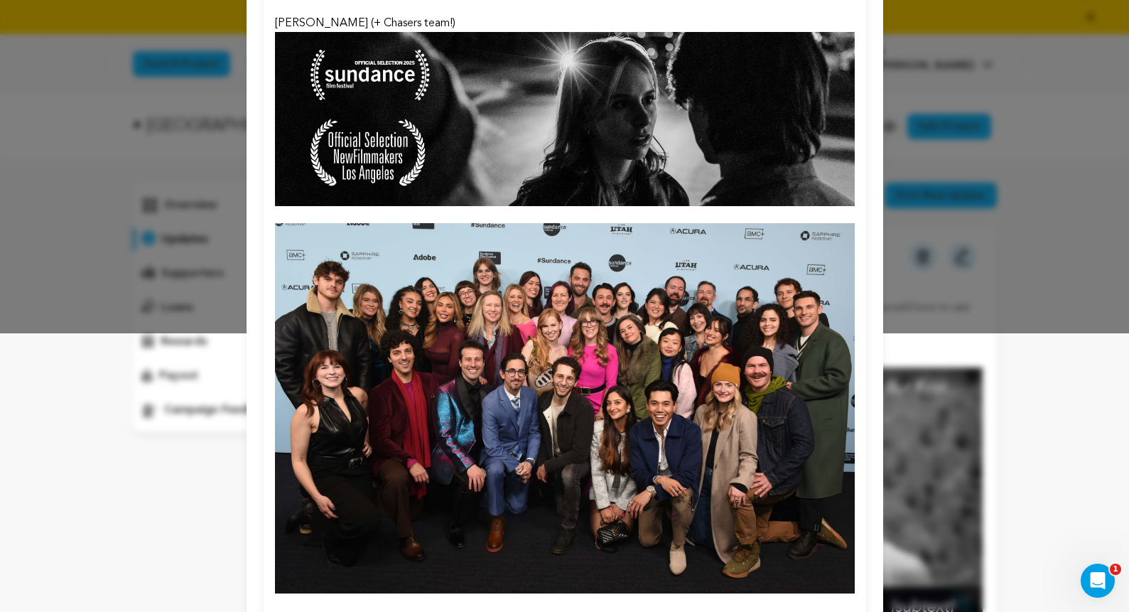
scroll to position [547, 0]
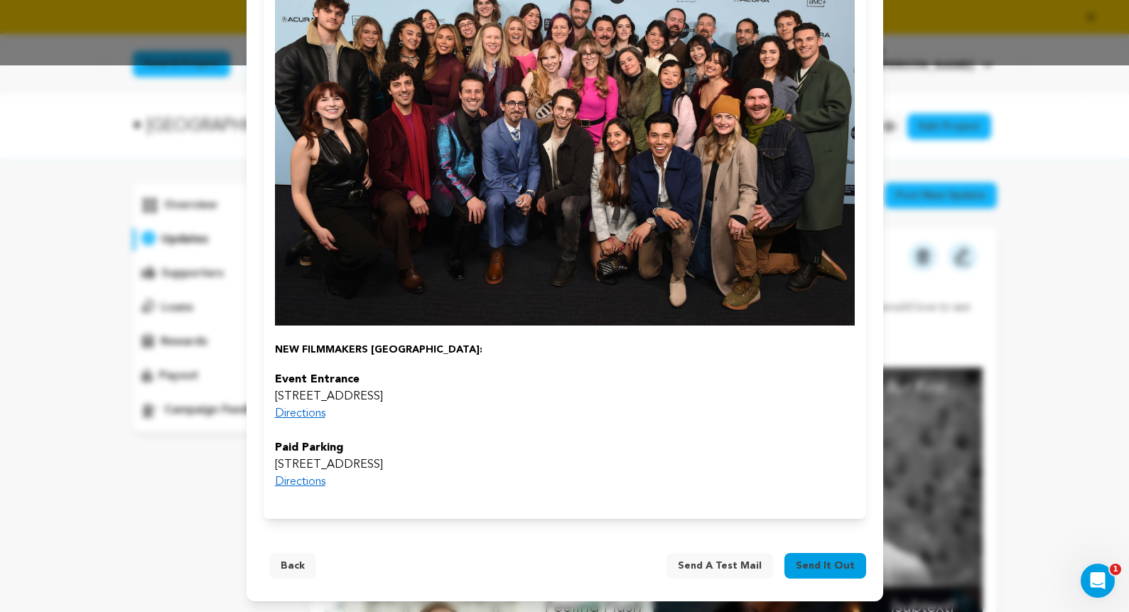
click at [824, 564] on span "Send it out" at bounding box center [825, 566] width 59 height 14
